Goal: Feedback & Contribution: Leave review/rating

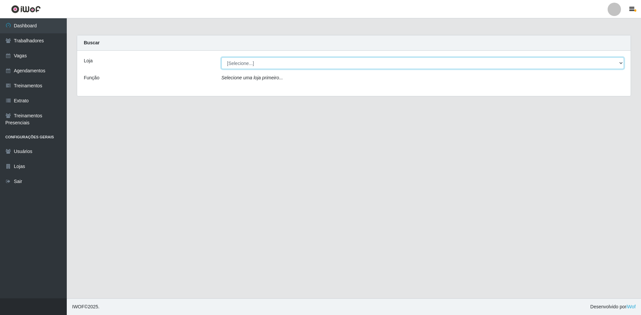
click at [242, 67] on select "[Selecione...] [GEOGRAPHIC_DATA] - [GEOGRAPHIC_DATA] [GEOGRAPHIC_DATA] - [GEOGR…" at bounding box center [422, 63] width 402 height 12
select select "505"
click at [221, 57] on select "[Selecione...] [GEOGRAPHIC_DATA] - [GEOGRAPHIC_DATA] [GEOGRAPHIC_DATA] - [GEOGR…" at bounding box center [422, 63] width 402 height 12
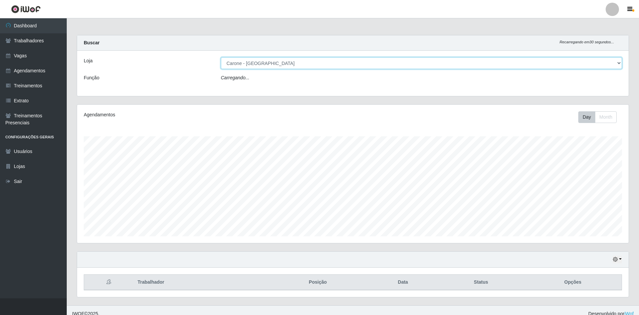
scroll to position [138, 551]
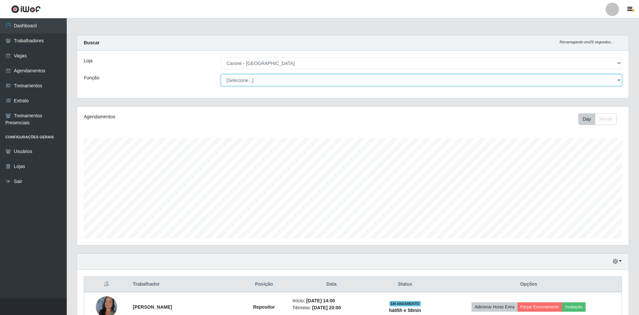
click at [247, 81] on select "[Selecione...] Embalador Embalador + Embalador ++ Repositor Repositor + Reposit…" at bounding box center [421, 80] width 401 height 12
select select "24"
click at [221, 74] on select "[Selecione...] Embalador Embalador + Embalador ++ Repositor Repositor + Reposit…" at bounding box center [421, 80] width 401 height 12
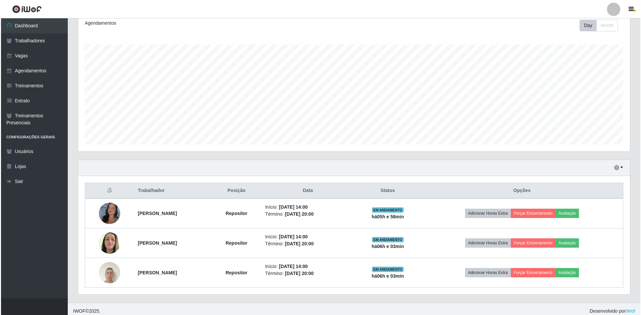
scroll to position [98, 0]
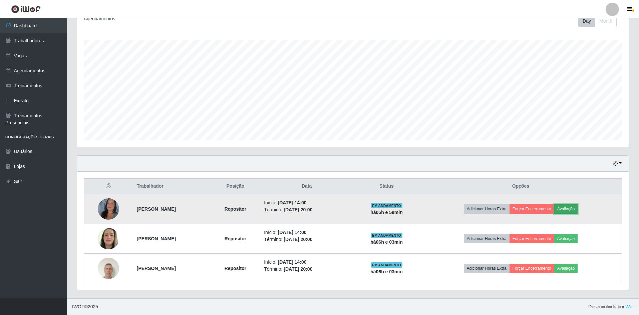
click at [576, 209] on button "Avaliação" at bounding box center [566, 209] width 24 height 9
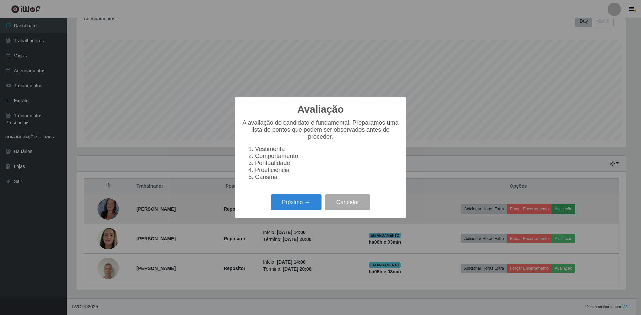
scroll to position [138, 548]
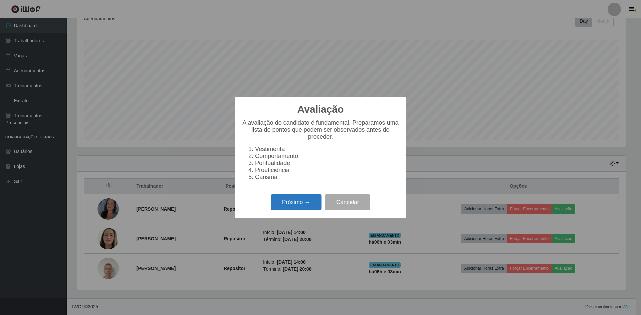
click at [302, 202] on button "Próximo →" at bounding box center [296, 202] width 51 height 16
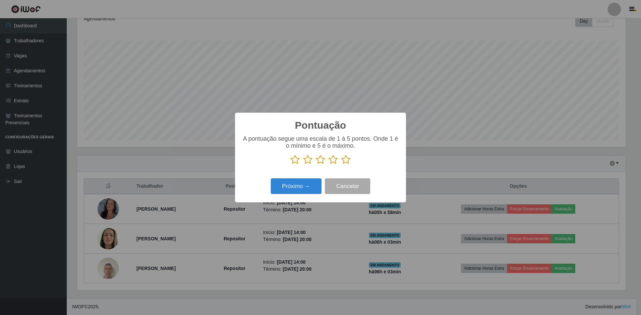
click at [345, 168] on div "A pontuação segue uma escala de 1 à 5 pontos. Onde 1 é o mínimo e 5 é o máximo." at bounding box center [320, 152] width 157 height 35
click at [345, 165] on icon at bounding box center [345, 160] width 9 height 10
click at [341, 165] on input "radio" at bounding box center [341, 165] width 0 height 0
click at [310, 195] on div "Próximo → Cancelar" at bounding box center [320, 186] width 157 height 19
click at [309, 191] on button "Próximo →" at bounding box center [296, 186] width 51 height 16
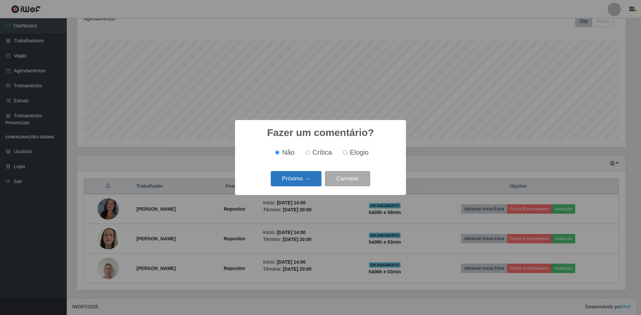
click at [295, 184] on button "Próximo →" at bounding box center [296, 179] width 51 height 16
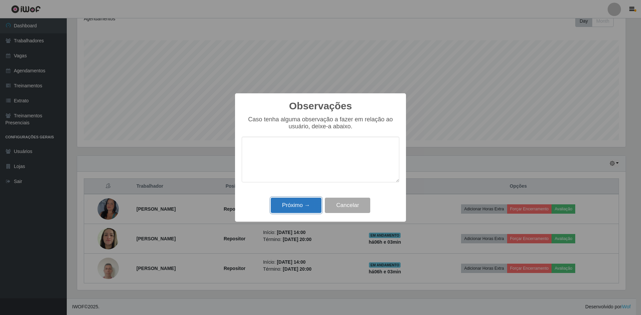
click at [308, 211] on button "Próximo →" at bounding box center [296, 206] width 51 height 16
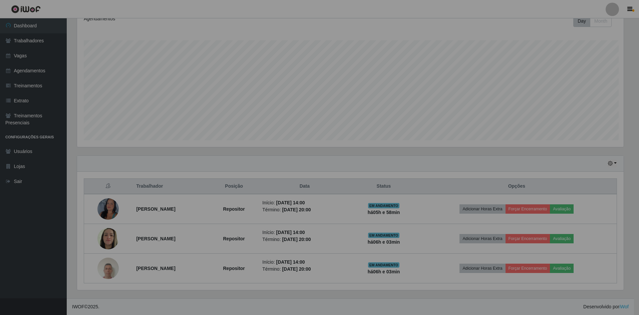
scroll to position [138, 551]
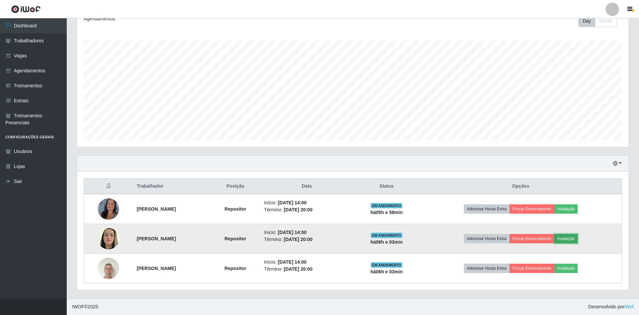
click at [569, 240] on button "Avaliação" at bounding box center [566, 238] width 24 height 9
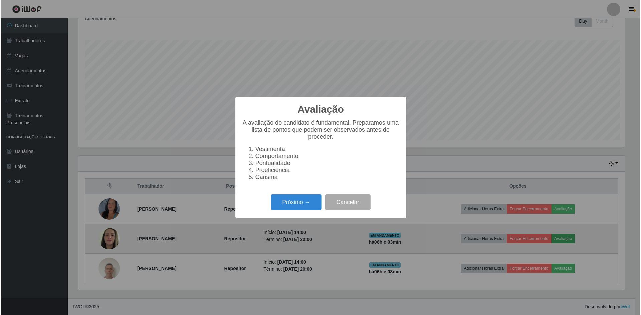
scroll to position [138, 548]
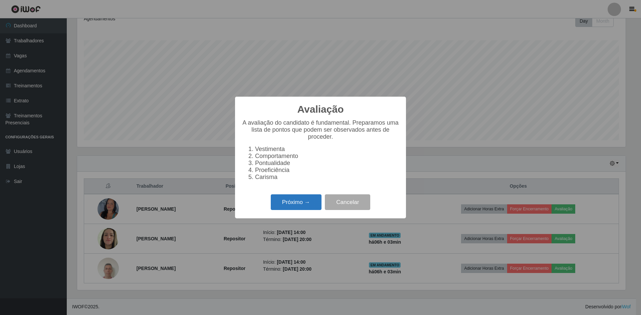
click at [311, 205] on button "Próximo →" at bounding box center [296, 202] width 51 height 16
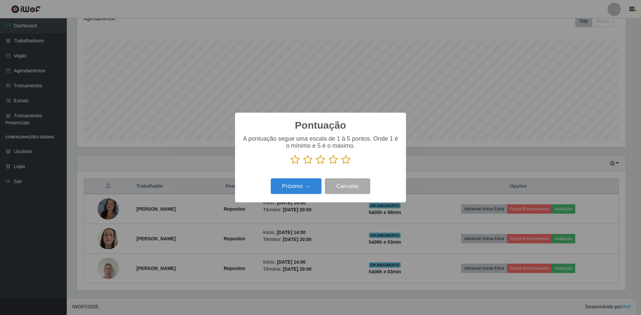
click at [348, 165] on icon at bounding box center [345, 160] width 9 height 10
click at [341, 165] on input "radio" at bounding box center [341, 165] width 0 height 0
click at [311, 186] on button "Próximo →" at bounding box center [296, 186] width 51 height 16
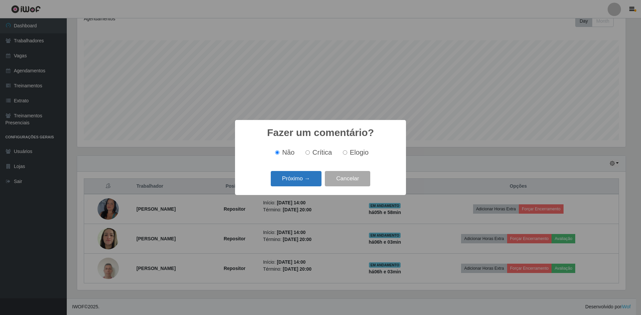
click at [312, 182] on button "Próximo →" at bounding box center [296, 179] width 51 height 16
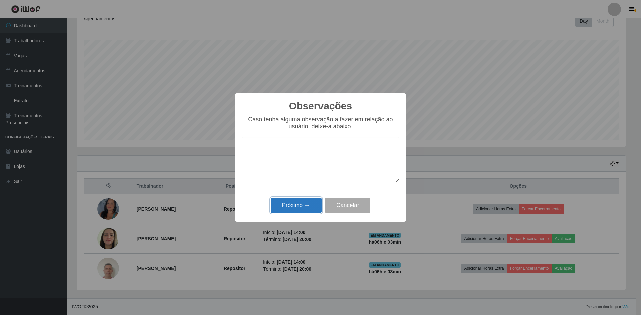
click at [302, 213] on button "Próximo →" at bounding box center [296, 206] width 51 height 16
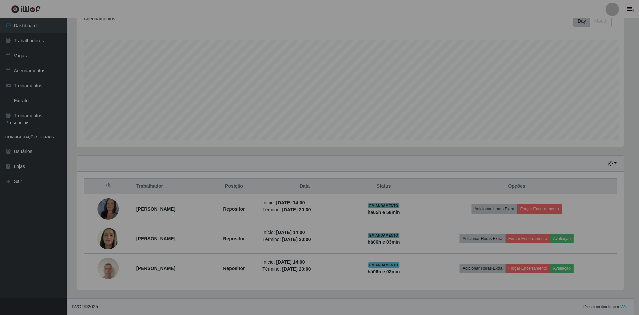
scroll to position [138, 551]
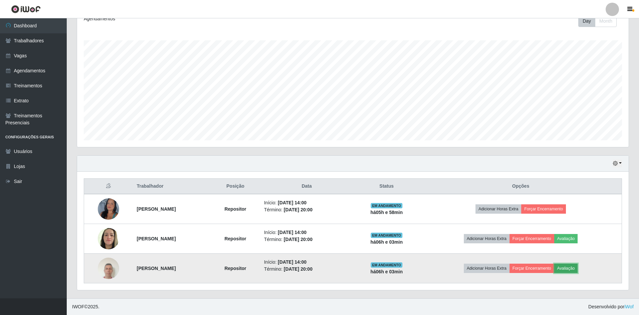
click at [578, 271] on button "Avaliação" at bounding box center [566, 268] width 24 height 9
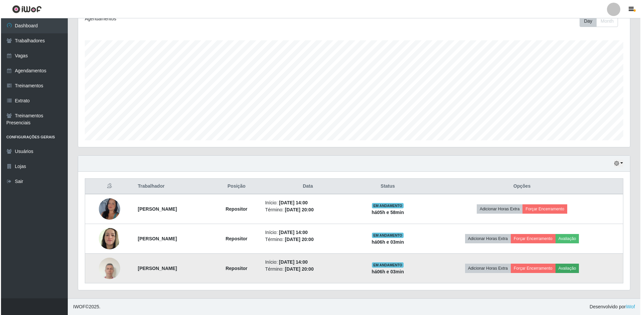
scroll to position [138, 548]
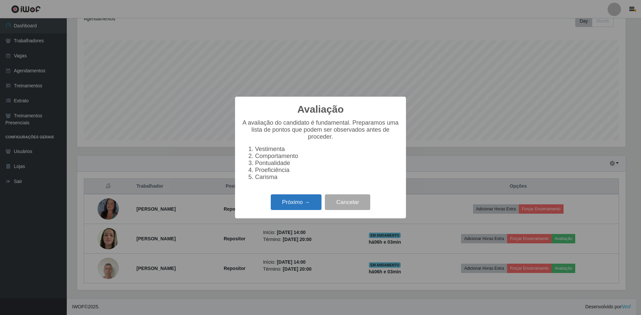
click at [303, 210] on button "Próximo →" at bounding box center [296, 202] width 51 height 16
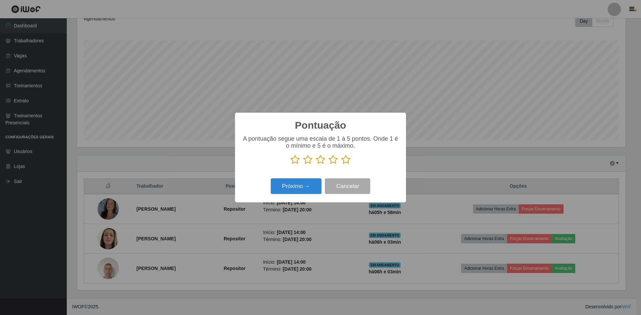
click at [350, 161] on p at bounding box center [320, 160] width 157 height 10
click at [344, 163] on icon at bounding box center [345, 160] width 9 height 10
click at [341, 165] on input "radio" at bounding box center [341, 165] width 0 height 0
click at [311, 188] on button "Próximo →" at bounding box center [296, 186] width 51 height 16
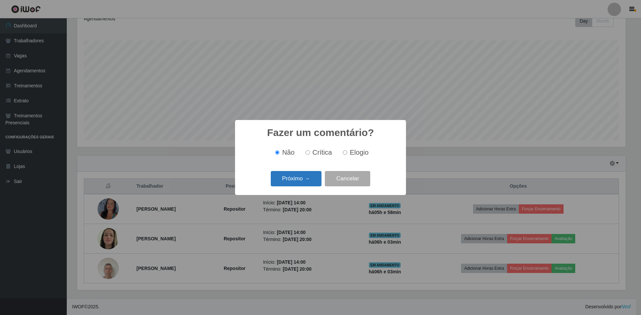
click at [306, 182] on button "Próximo →" at bounding box center [296, 179] width 51 height 16
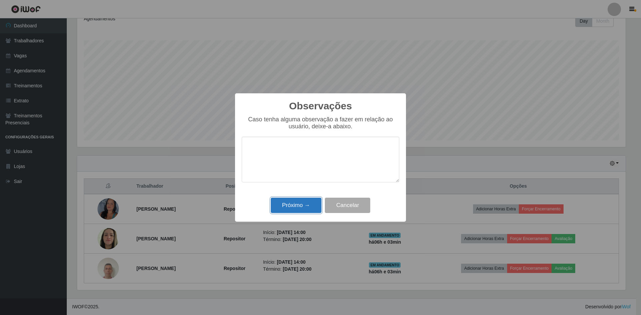
click at [304, 205] on button "Próximo →" at bounding box center [296, 206] width 51 height 16
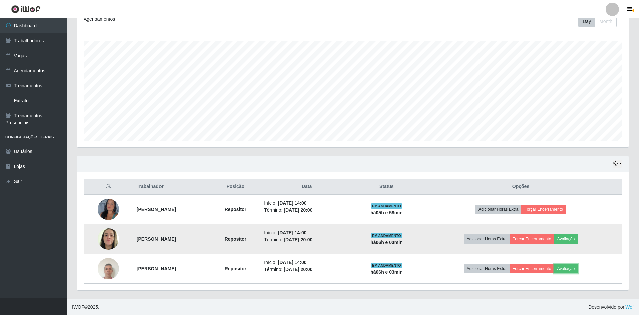
scroll to position [98, 0]
